Goal: Task Accomplishment & Management: Use online tool/utility

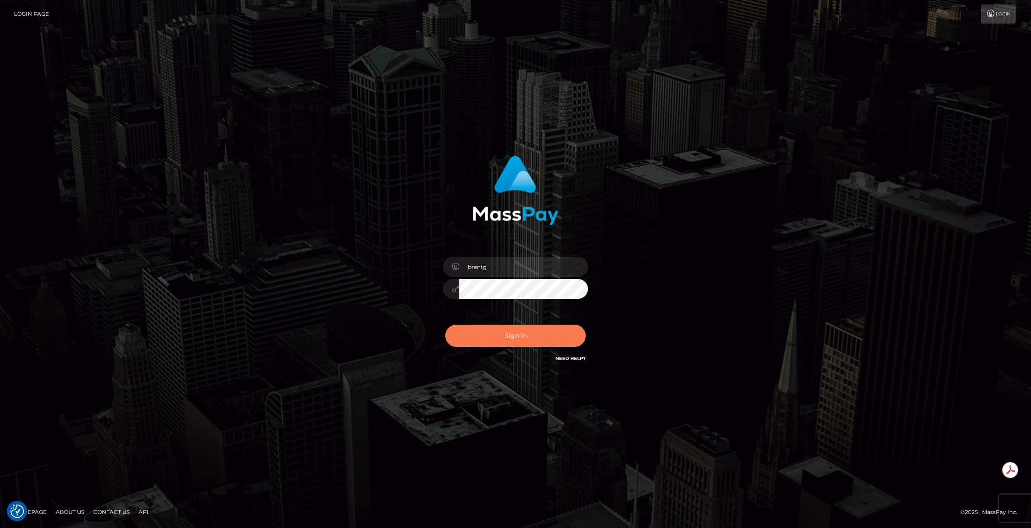
click at [527, 337] on button "Sign in" at bounding box center [515, 336] width 140 height 22
type input "brentg"
click at [381, 308] on div "brentg Sign in" at bounding box center [515, 264] width 516 height 231
click at [496, 321] on div "Sign in Need Help?" at bounding box center [515, 339] width 159 height 40
click at [496, 326] on button "Sign in" at bounding box center [515, 336] width 140 height 22
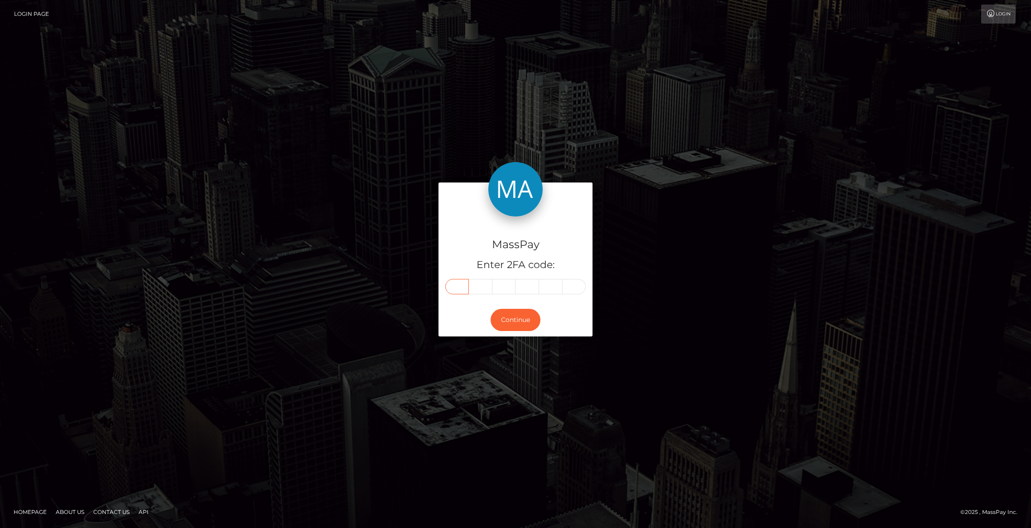
paste input "5"
type input "5"
type input "6"
type input "5"
type input "3"
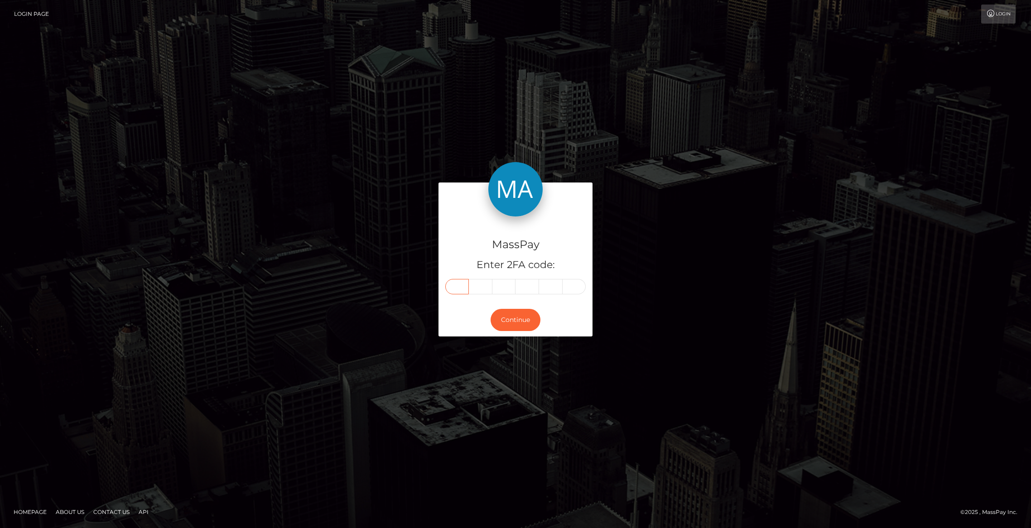
type input "7"
type input "0"
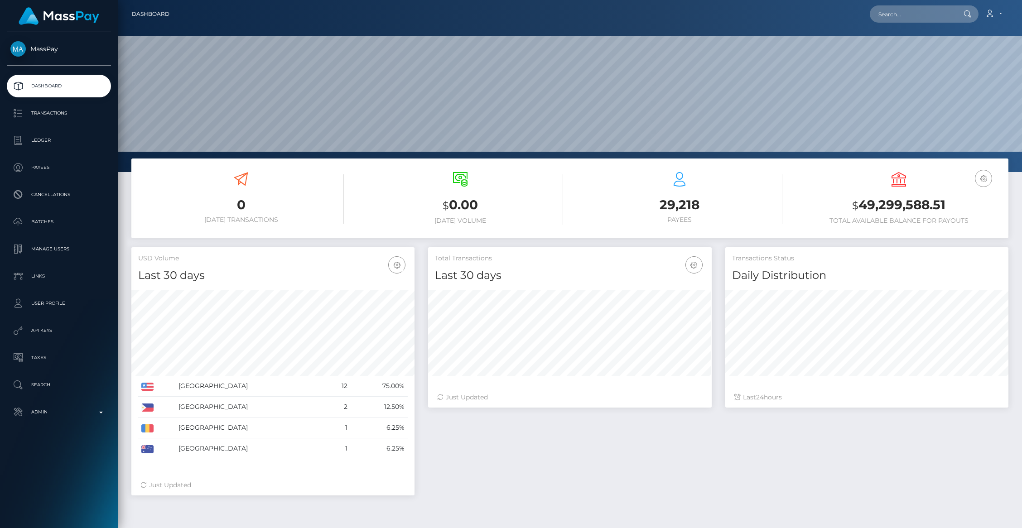
scroll to position [160, 283]
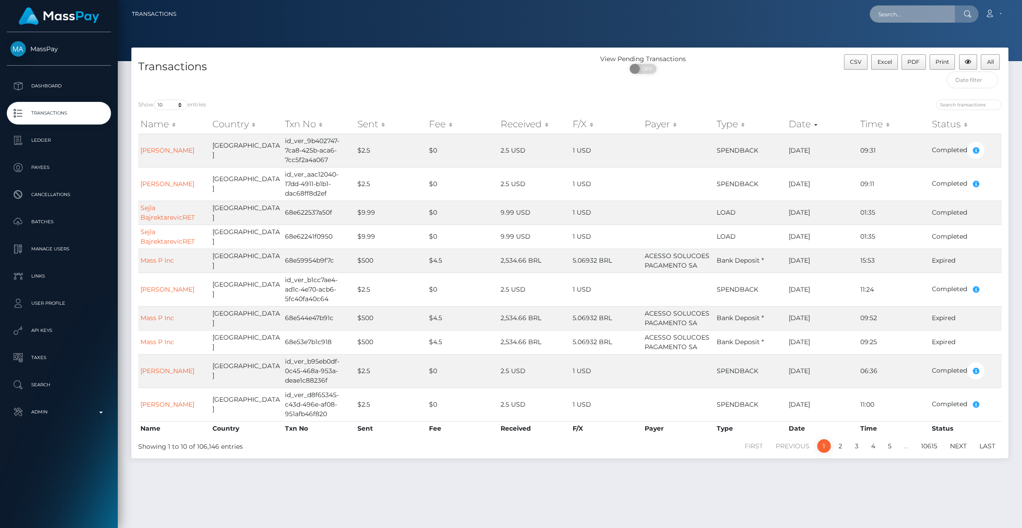
click at [918, 20] on input "text" at bounding box center [912, 13] width 85 height 17
paste input "bb6a2a67-1494-4ec4-9834-b352015899f1"
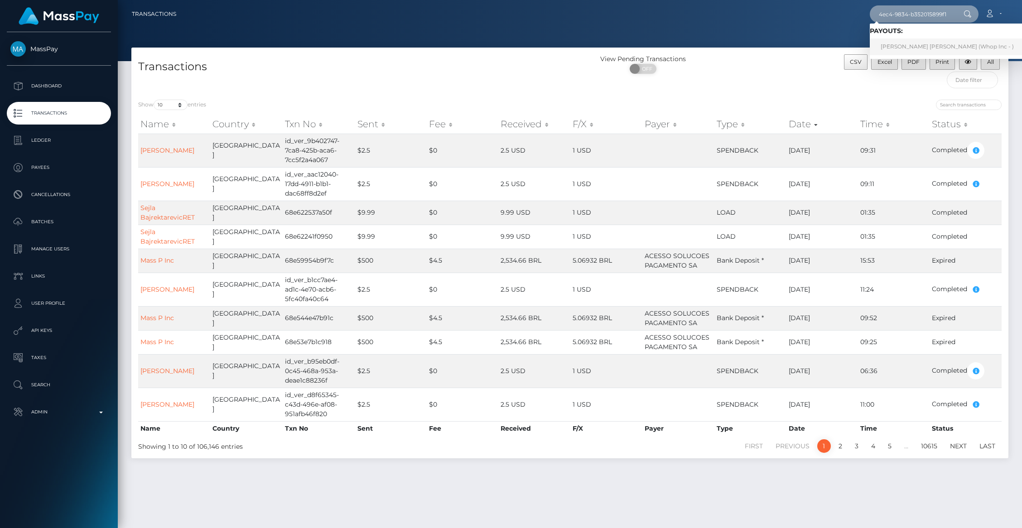
type input "bb6a2a67-1494-4ec4-9834-b352015899f1"
click at [900, 46] on link "DANIEL ALEXIO PIMENTEL (Whop Inc - )" at bounding box center [947, 47] width 155 height 17
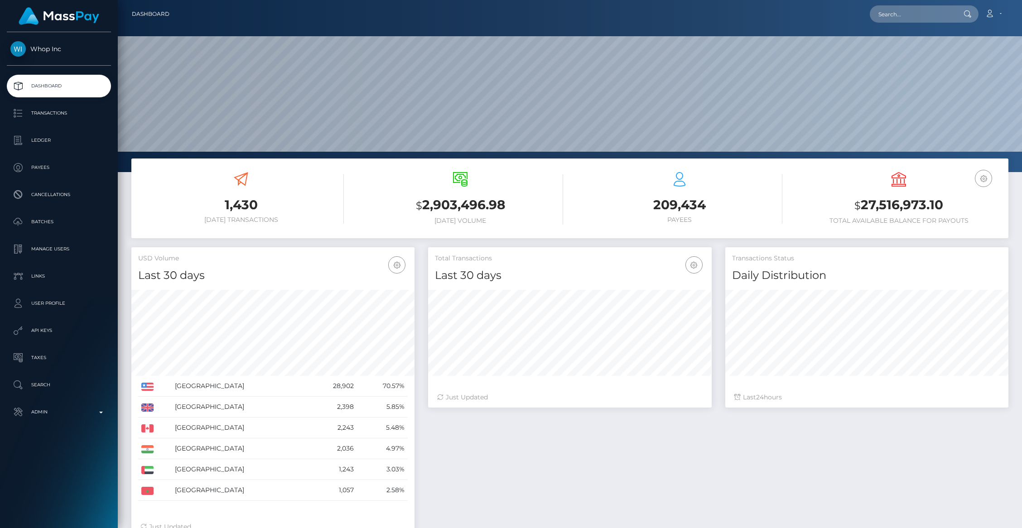
scroll to position [160, 283]
click at [96, 413] on p "Admin" at bounding box center [58, 412] width 97 height 14
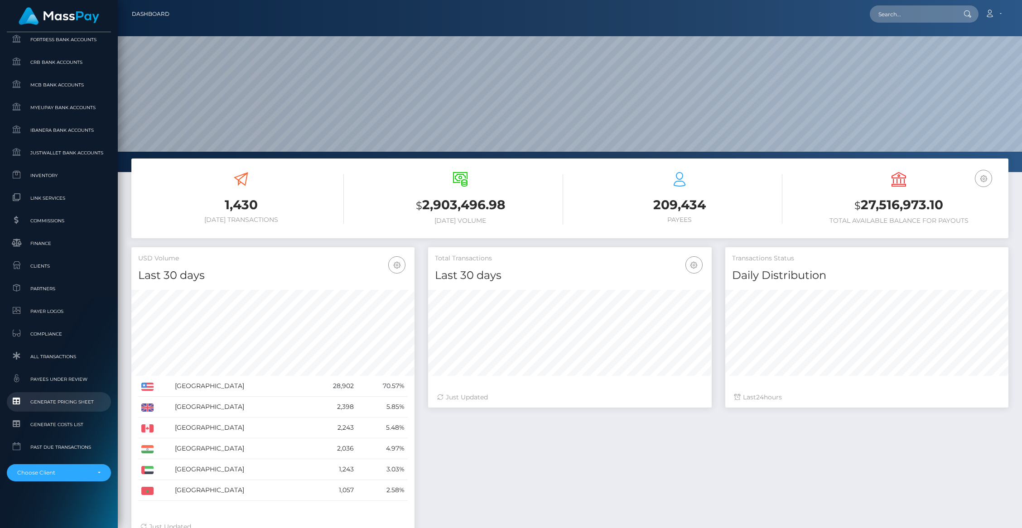
click at [63, 405] on span "Generate Pricing Sheet" at bounding box center [58, 402] width 97 height 10
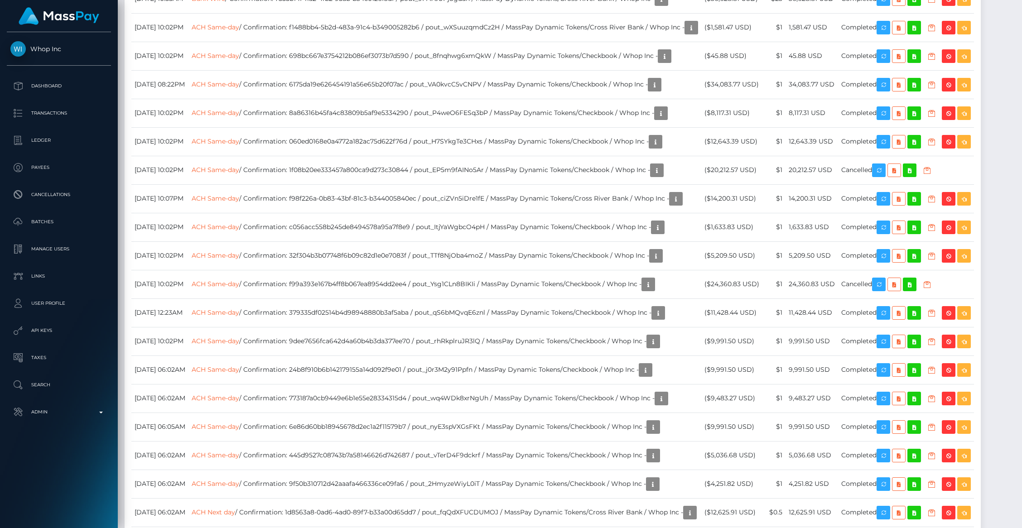
scroll to position [1407, 0]
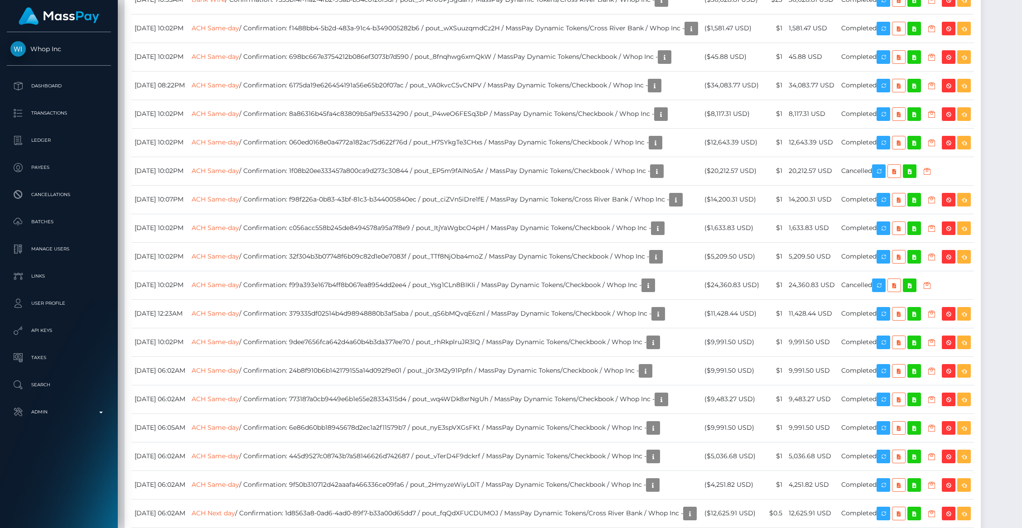
copy td "pout_jvdTrvOJFbk2V"
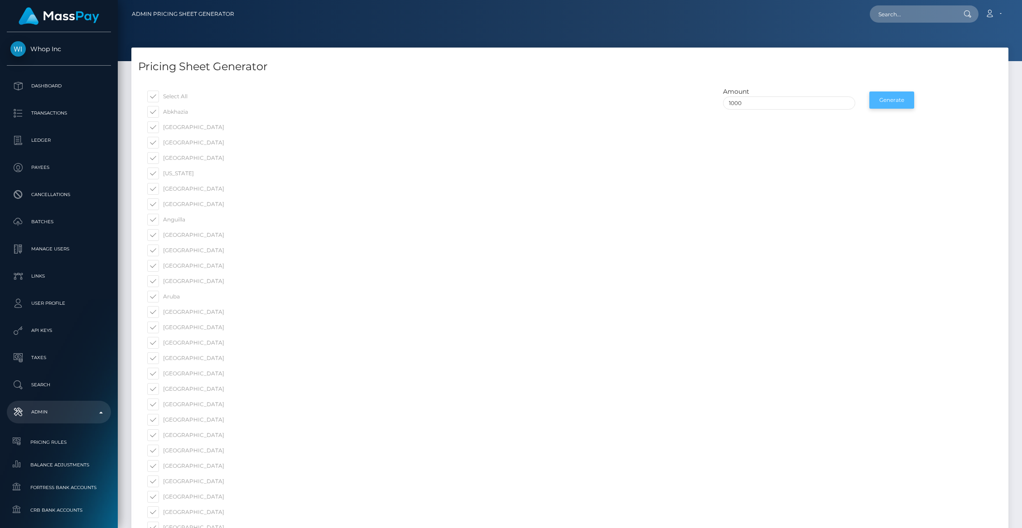
click at [890, 101] on button "Generate" at bounding box center [891, 100] width 45 height 17
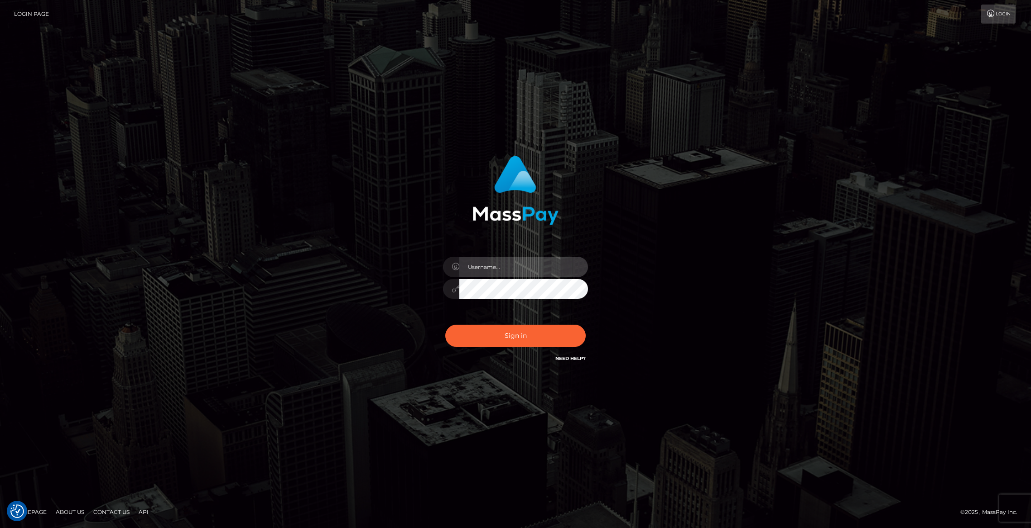
type input "brentg"
click at [488, 334] on button "Sign in" at bounding box center [515, 336] width 140 height 22
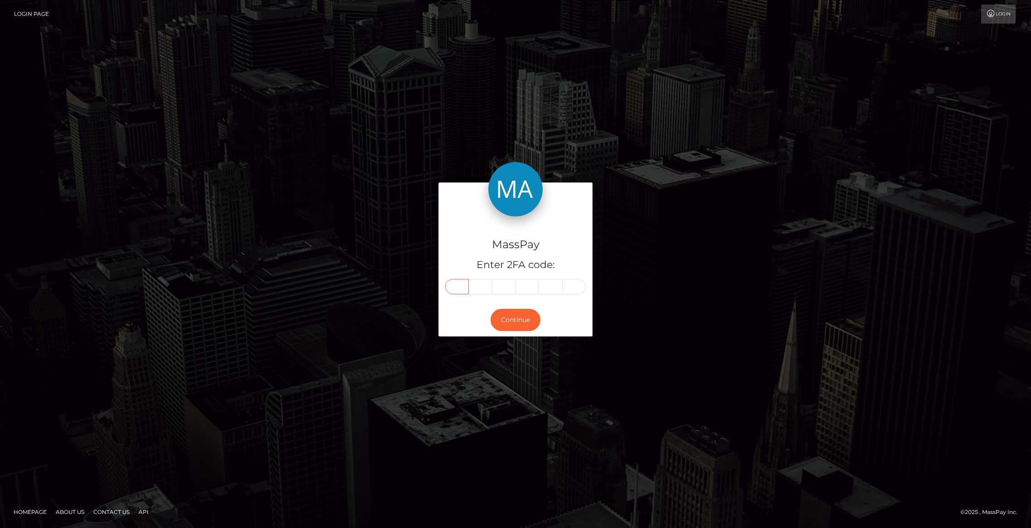
paste input "4"
type input "4"
type input "6"
type input "5"
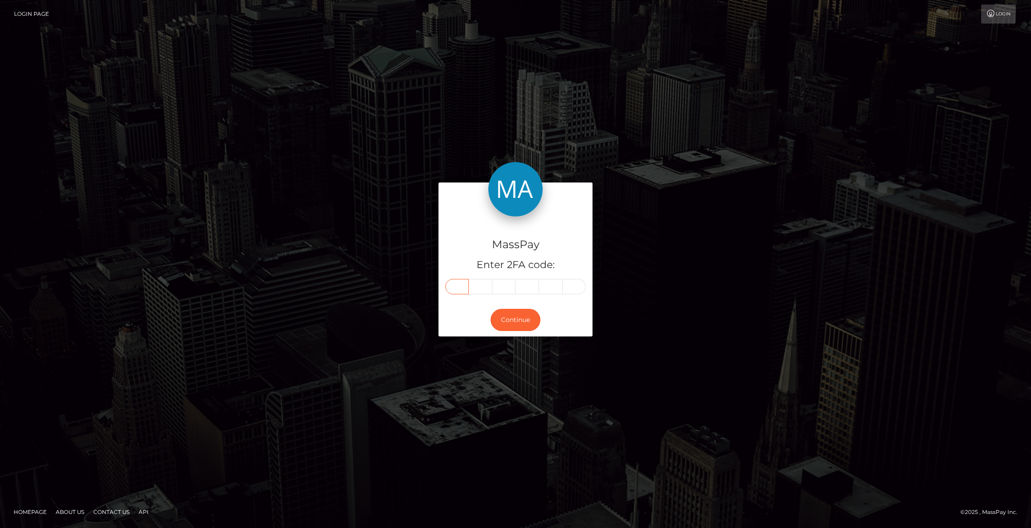
type input "5"
type input "3"
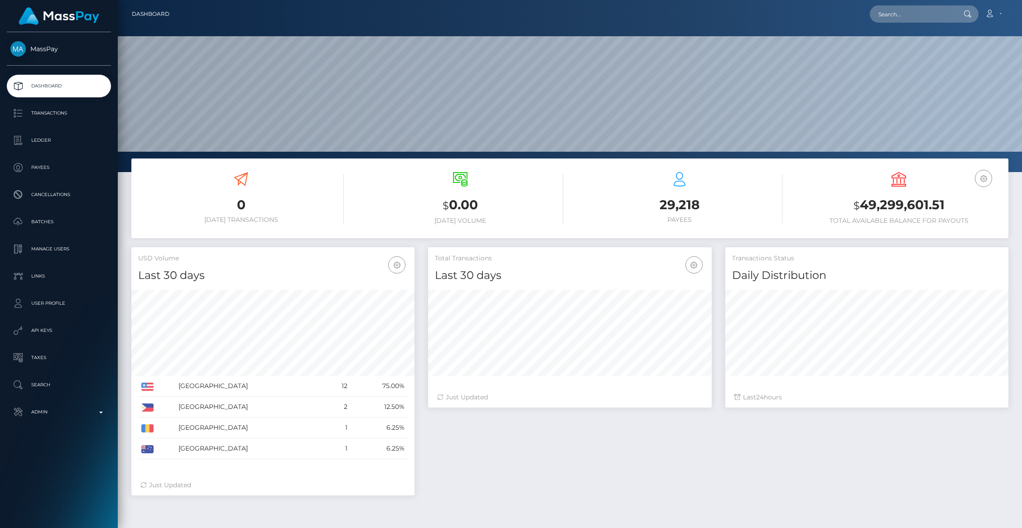
scroll to position [160, 283]
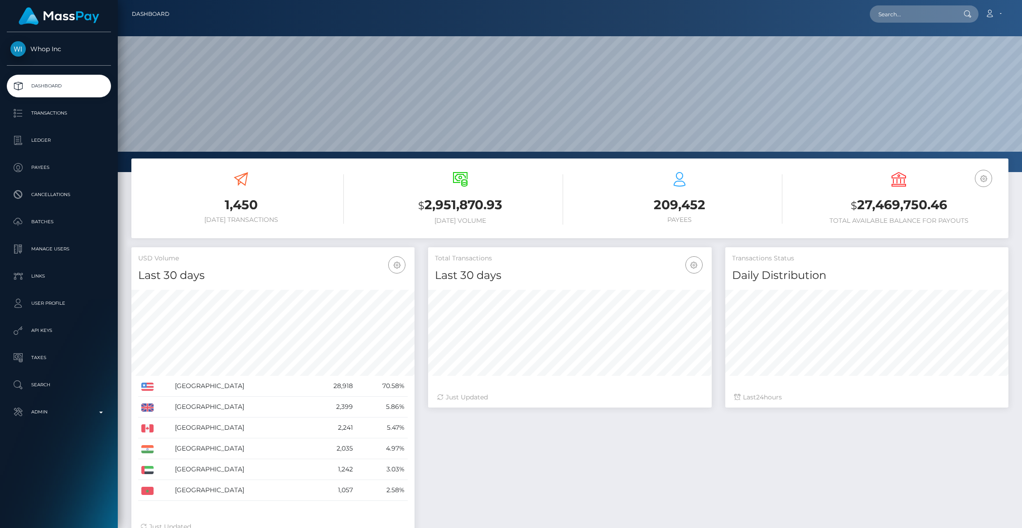
scroll to position [160, 283]
click at [78, 412] on p "Admin" at bounding box center [58, 412] width 97 height 14
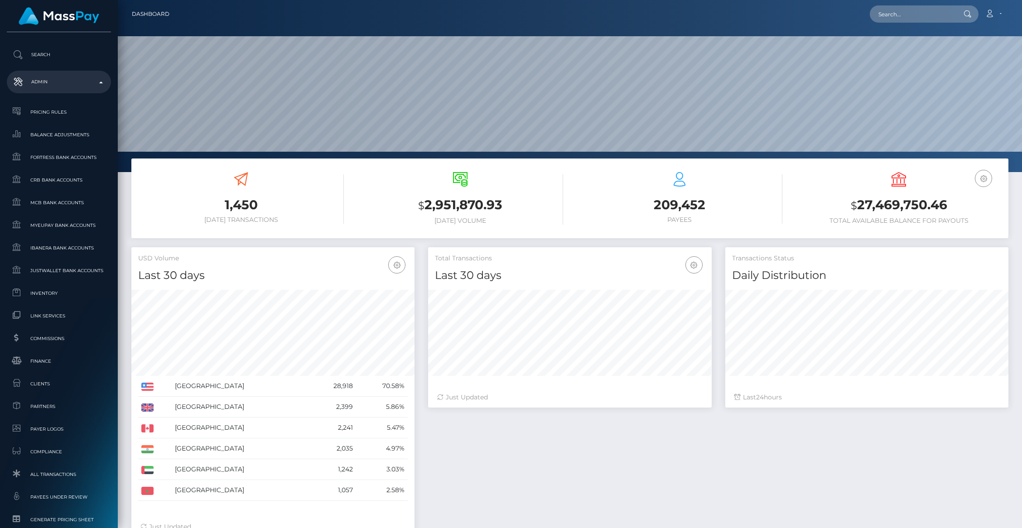
scroll to position [448, 0]
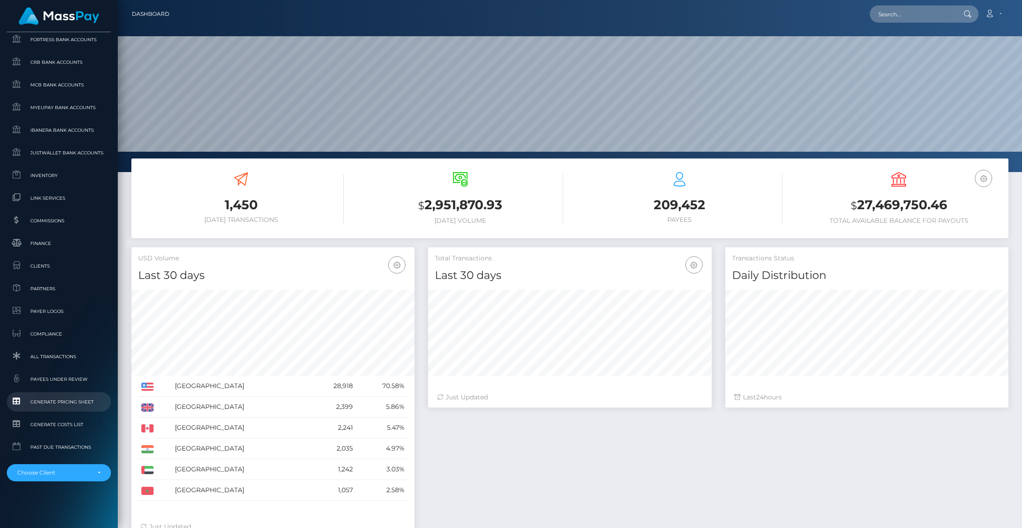
click at [52, 401] on span "Generate Pricing Sheet" at bounding box center [58, 402] width 97 height 10
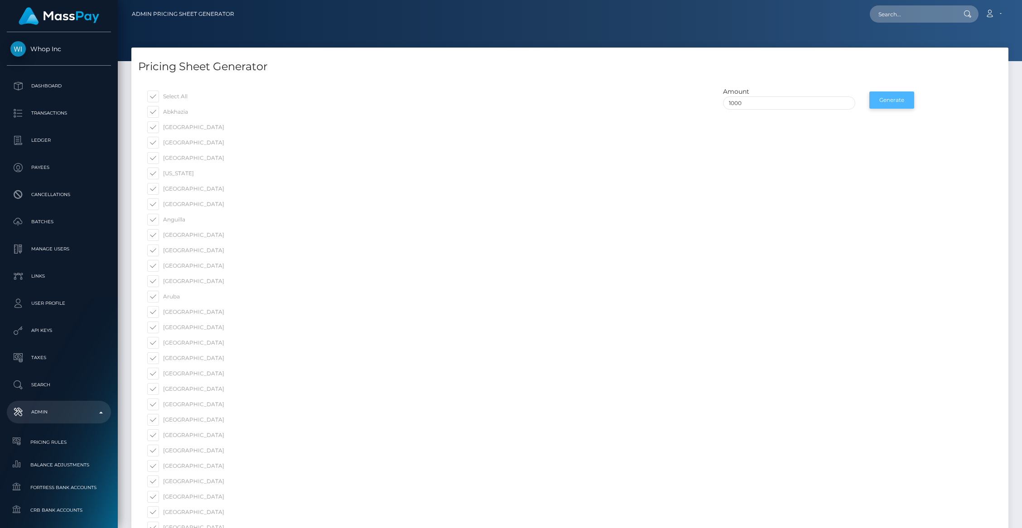
click at [887, 103] on button "Generate" at bounding box center [891, 100] width 45 height 17
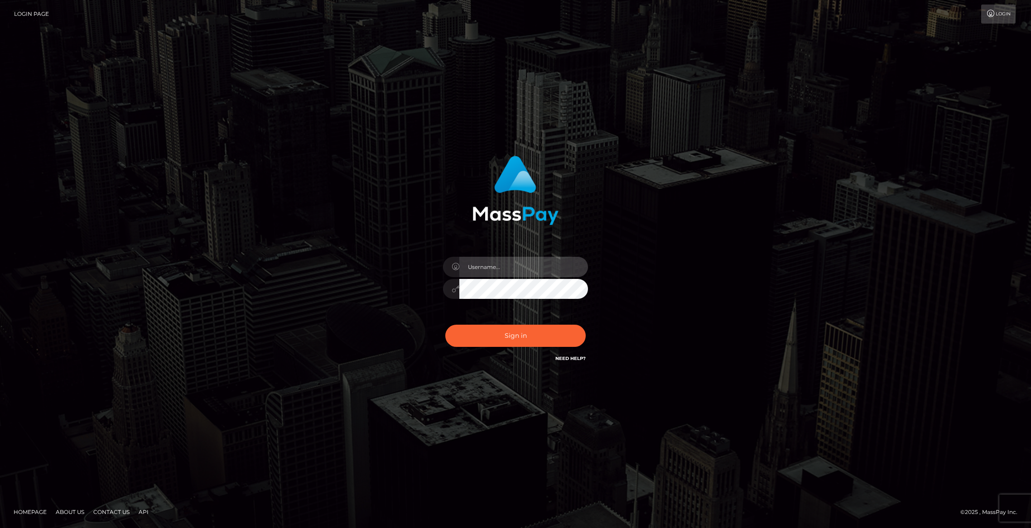
type input "brentg"
